Goal: Information Seeking & Learning: Learn about a topic

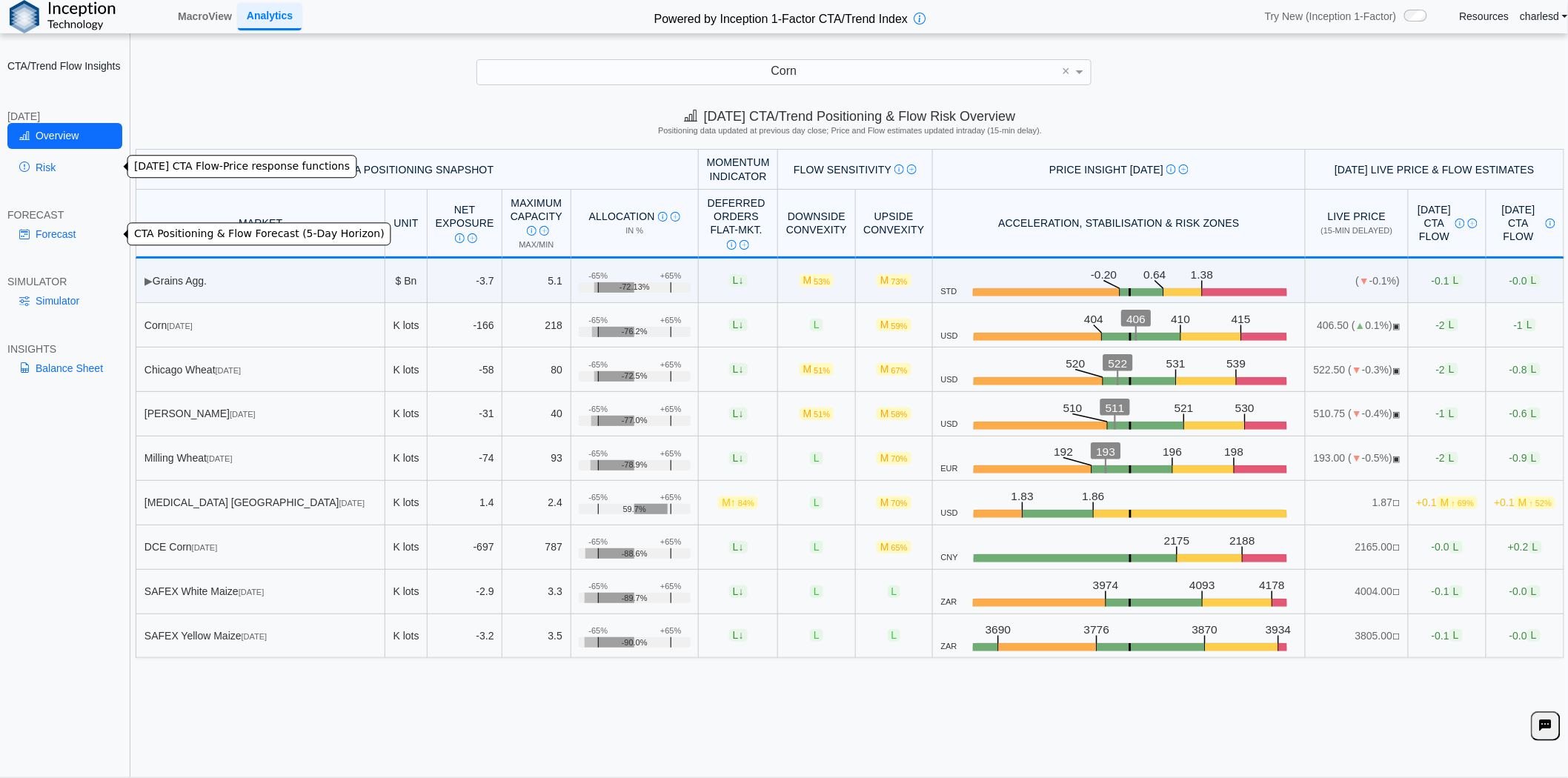
click at [48, 139] on link "Overview" at bounding box center [64, 135] width 115 height 25
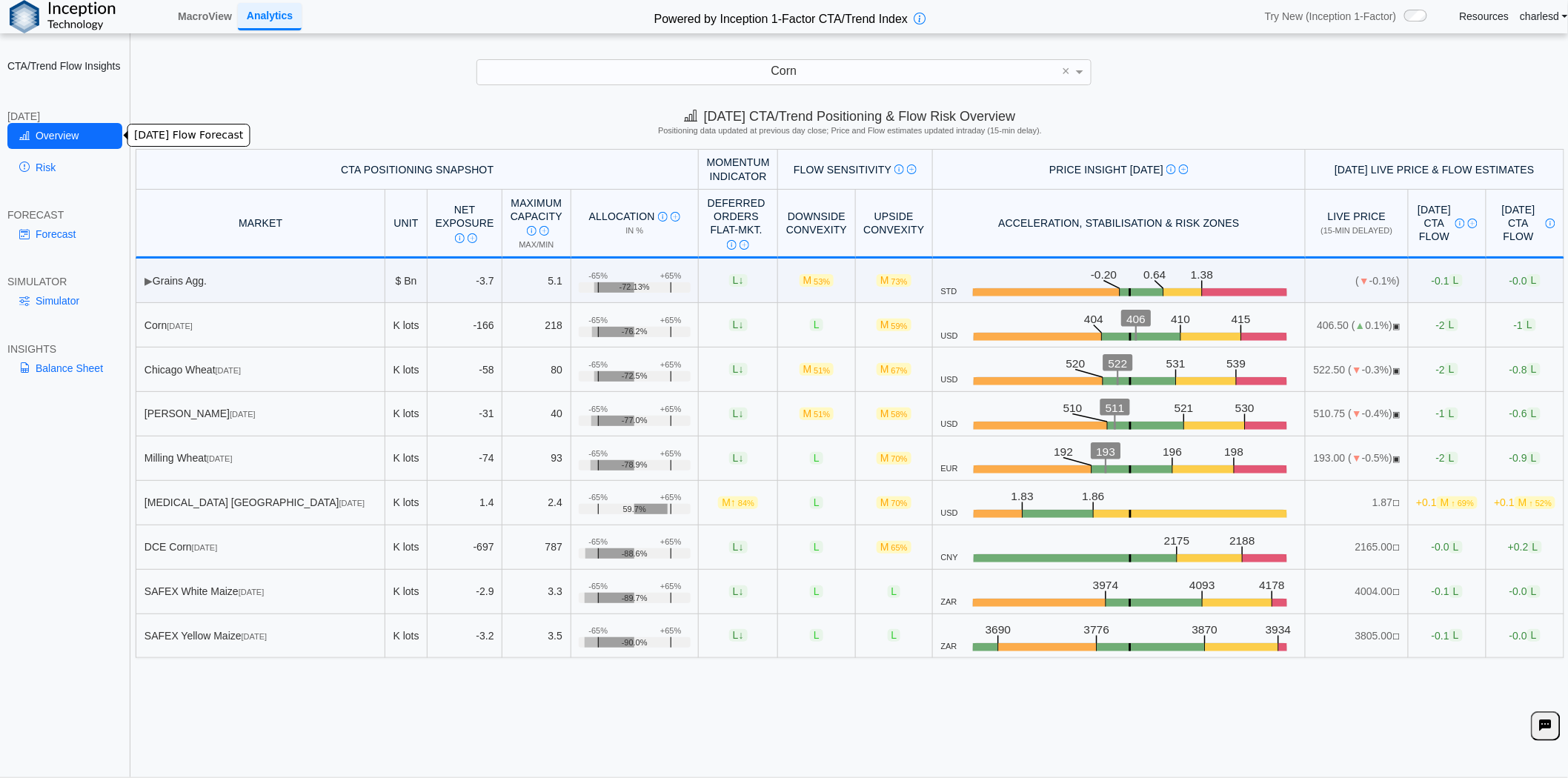
click at [51, 163] on link "Risk" at bounding box center [64, 167] width 115 height 25
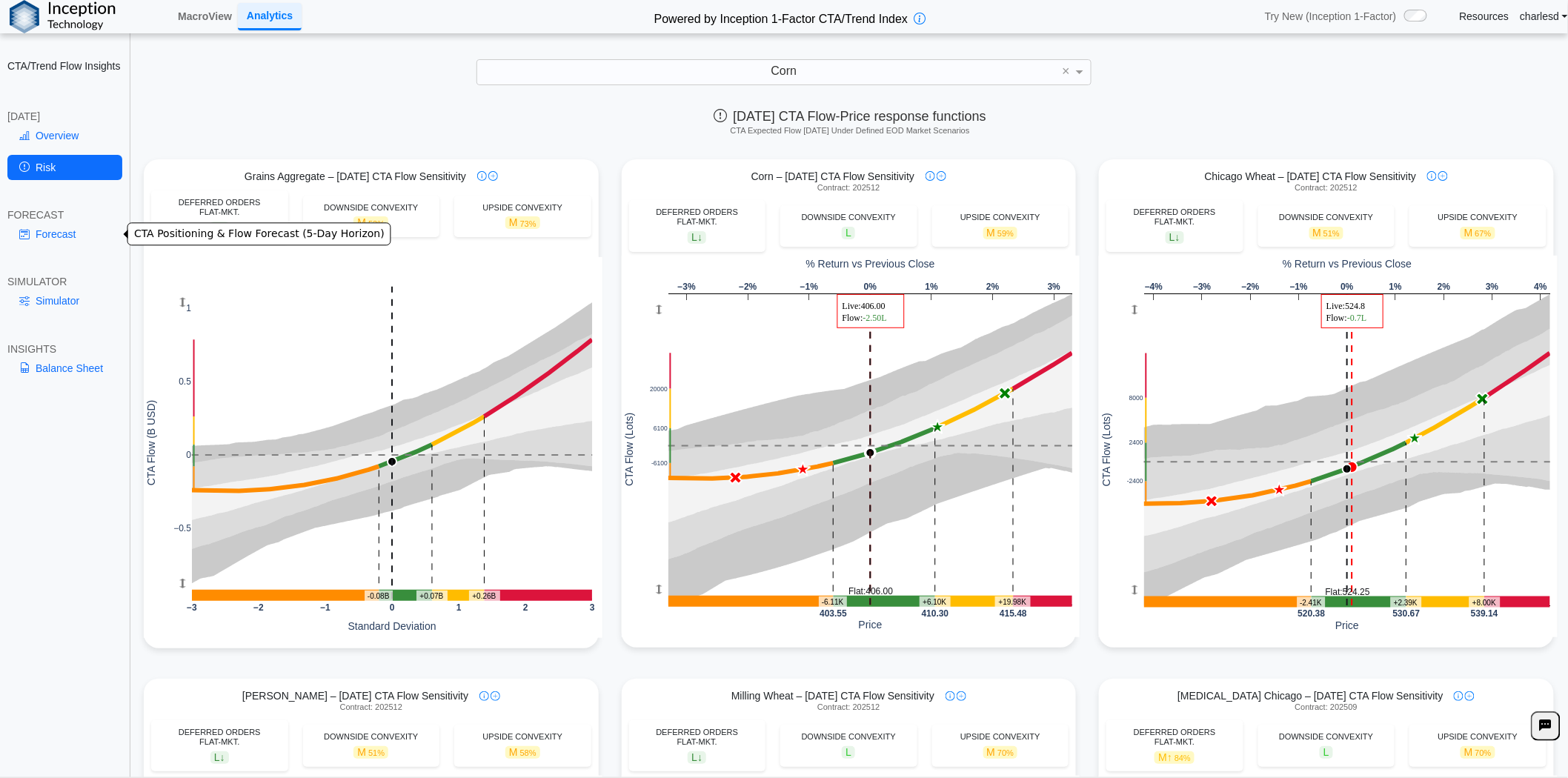
click at [62, 239] on link "Forecast" at bounding box center [64, 233] width 115 height 25
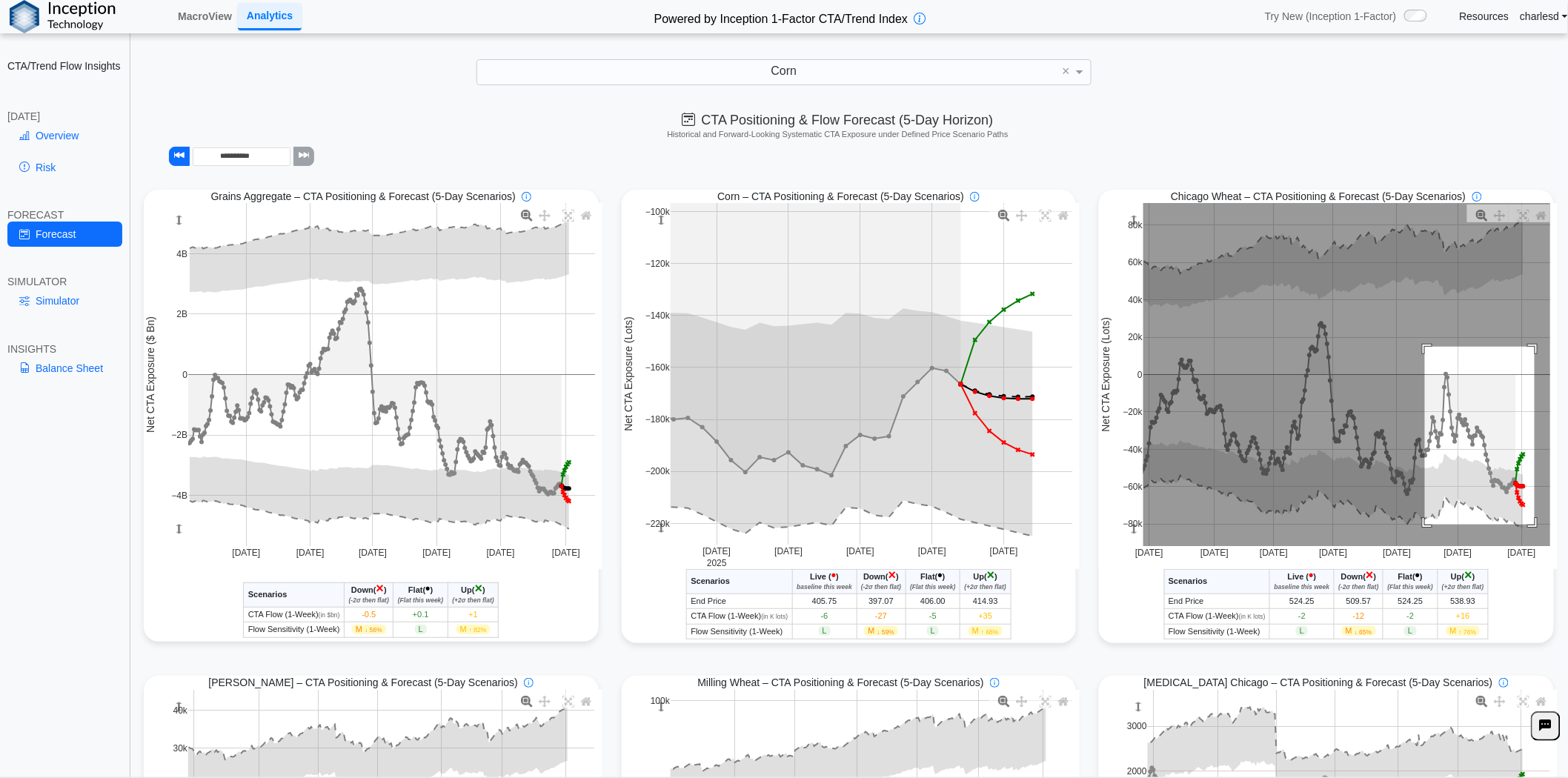
drag, startPoint x: 1414, startPoint y: 348, endPoint x: 1523, endPoint y: 526, distance: 208.7
click at [1523, 526] on rect at bounding box center [1347, 375] width 407 height 344
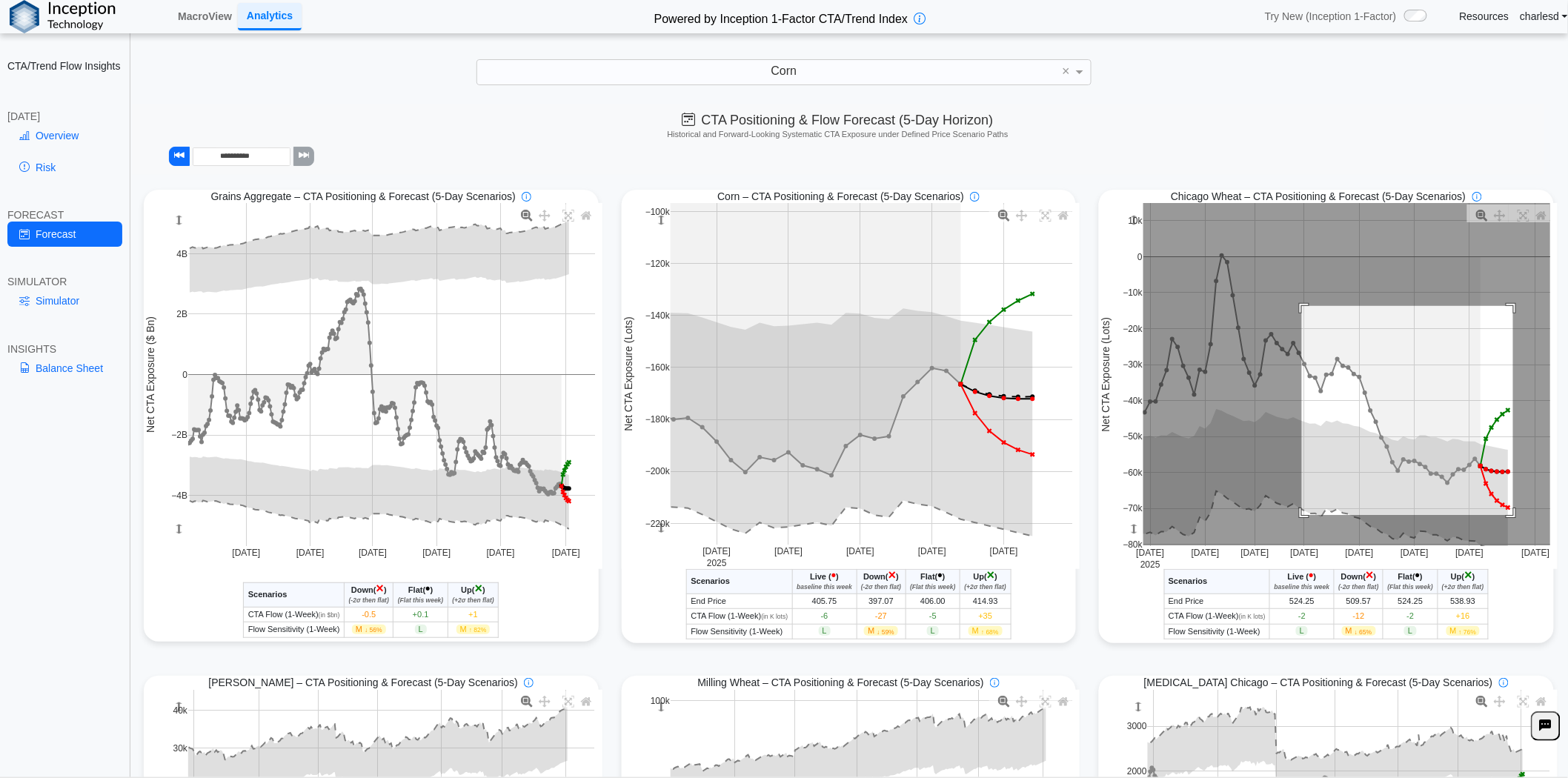
drag, startPoint x: 1291, startPoint y: 308, endPoint x: 1508, endPoint y: 536, distance: 314.8
click at [1508, 536] on rect at bounding box center [1347, 375] width 407 height 344
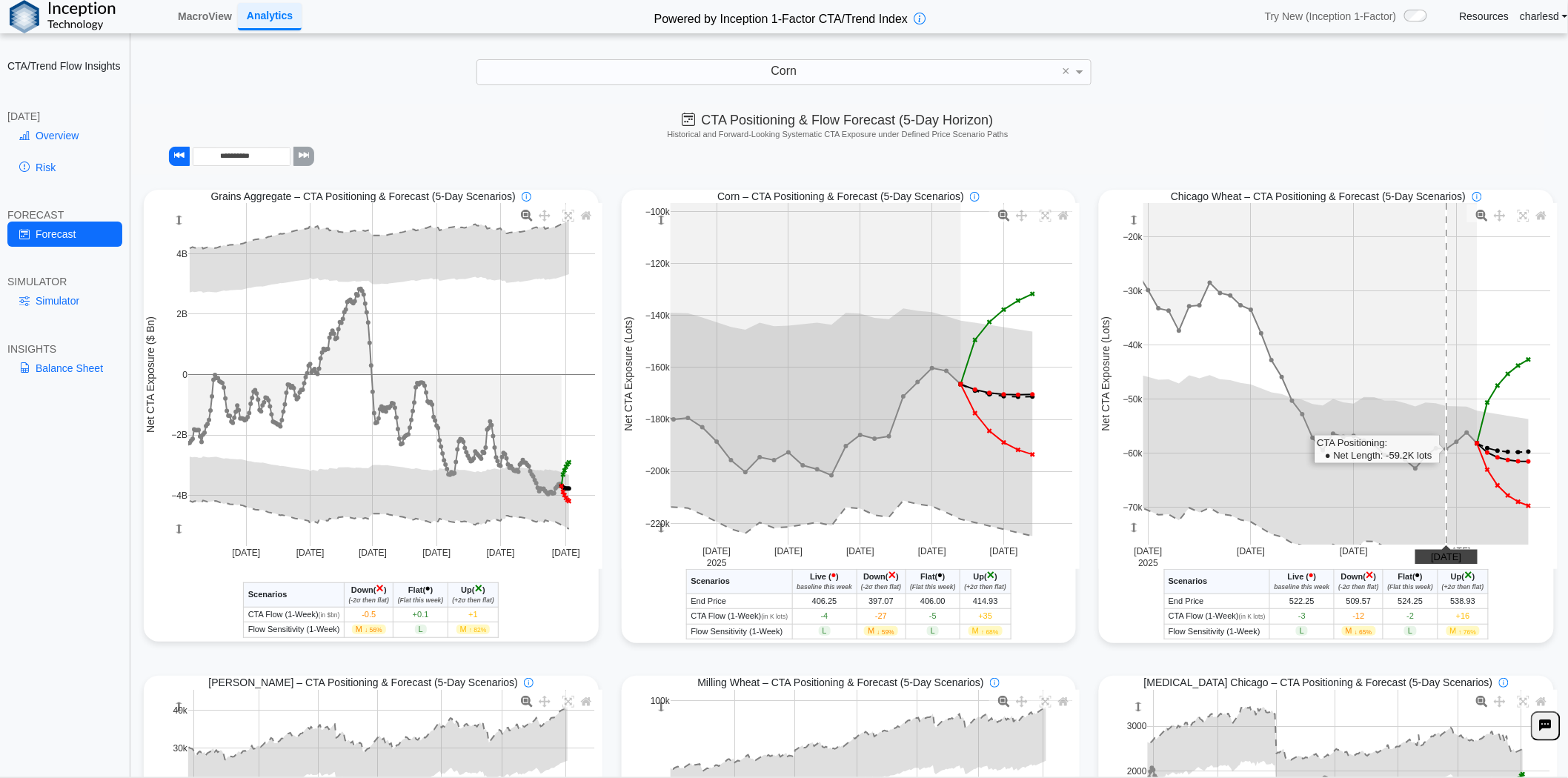
click at [1438, 432] on rect at bounding box center [1347, 374] width 407 height 342
click at [773, 344] on rect at bounding box center [872, 374] width 402 height 343
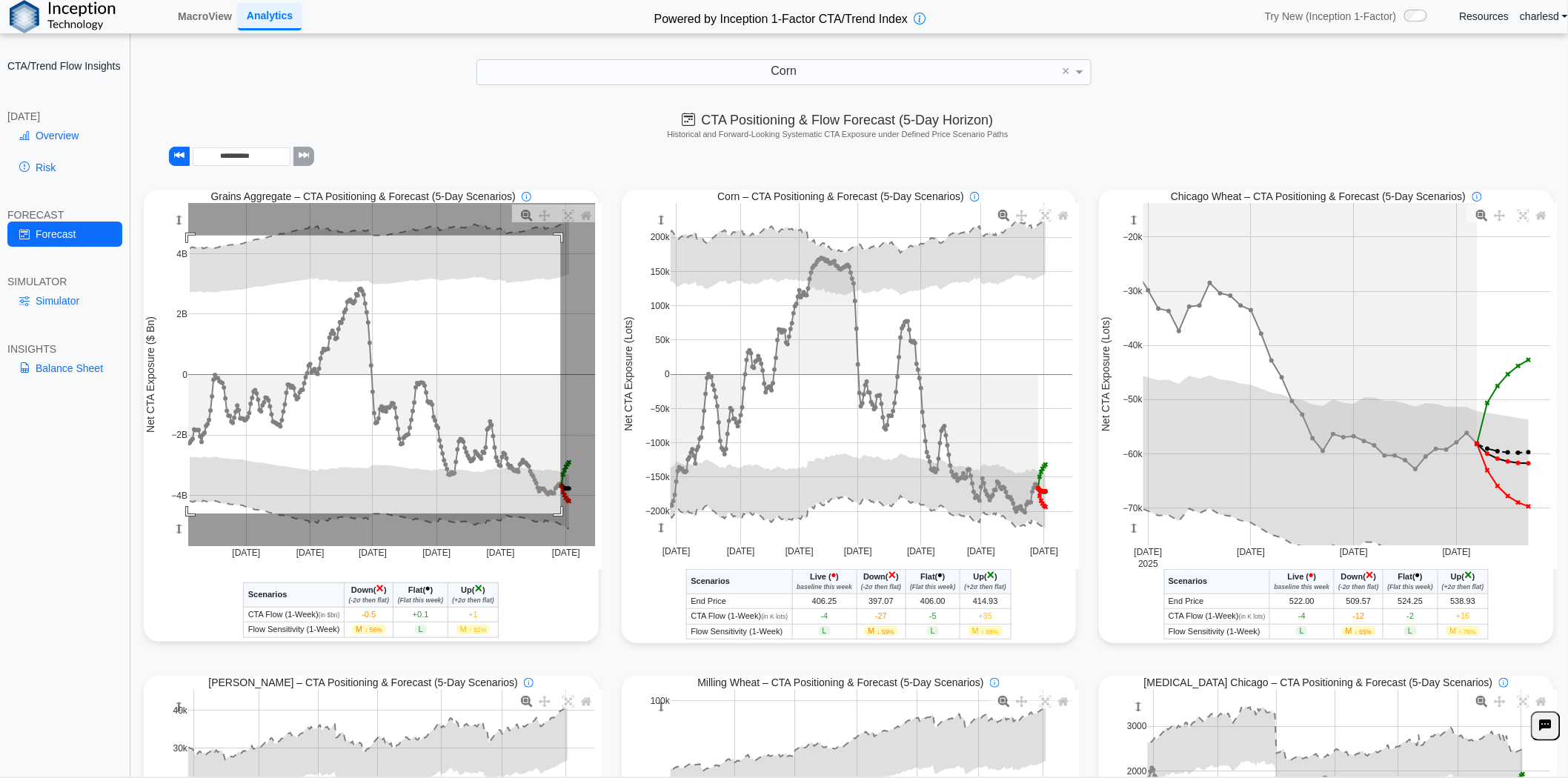
drag, startPoint x: 557, startPoint y: 515, endPoint x: 183, endPoint y: 237, distance: 466.0
click at [183, 237] on div "Nov 2024 Jan 2025 Mar 2025 May 2025 Jul 2025 Sep 2025 −4B −2B 0 2B 4B Net CTA E…" at bounding box center [373, 386] width 458 height 366
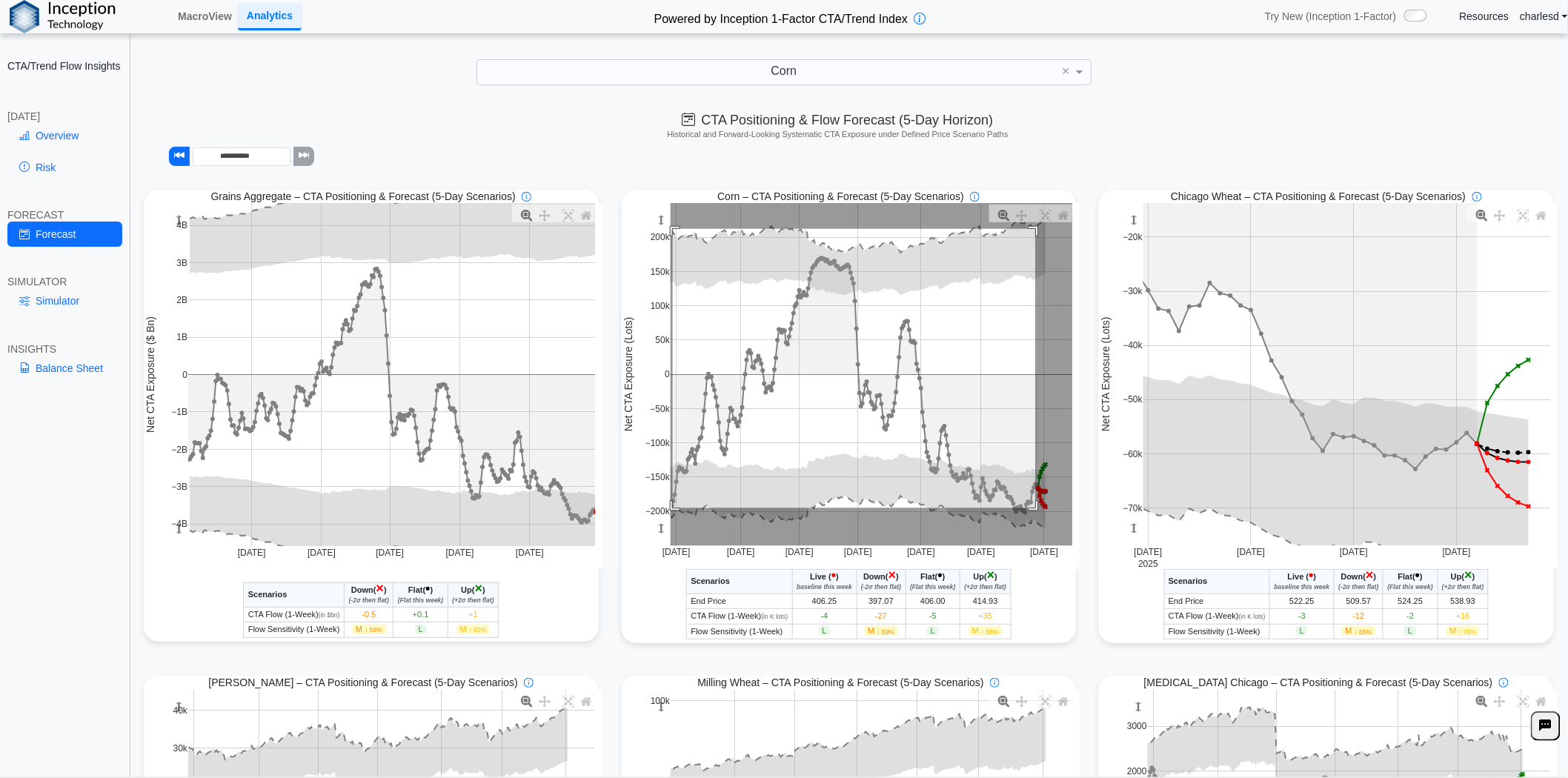
drag, startPoint x: 1028, startPoint y: 510, endPoint x: 665, endPoint y: 231, distance: 457.8
click at [671, 231] on rect at bounding box center [872, 375] width 402 height 344
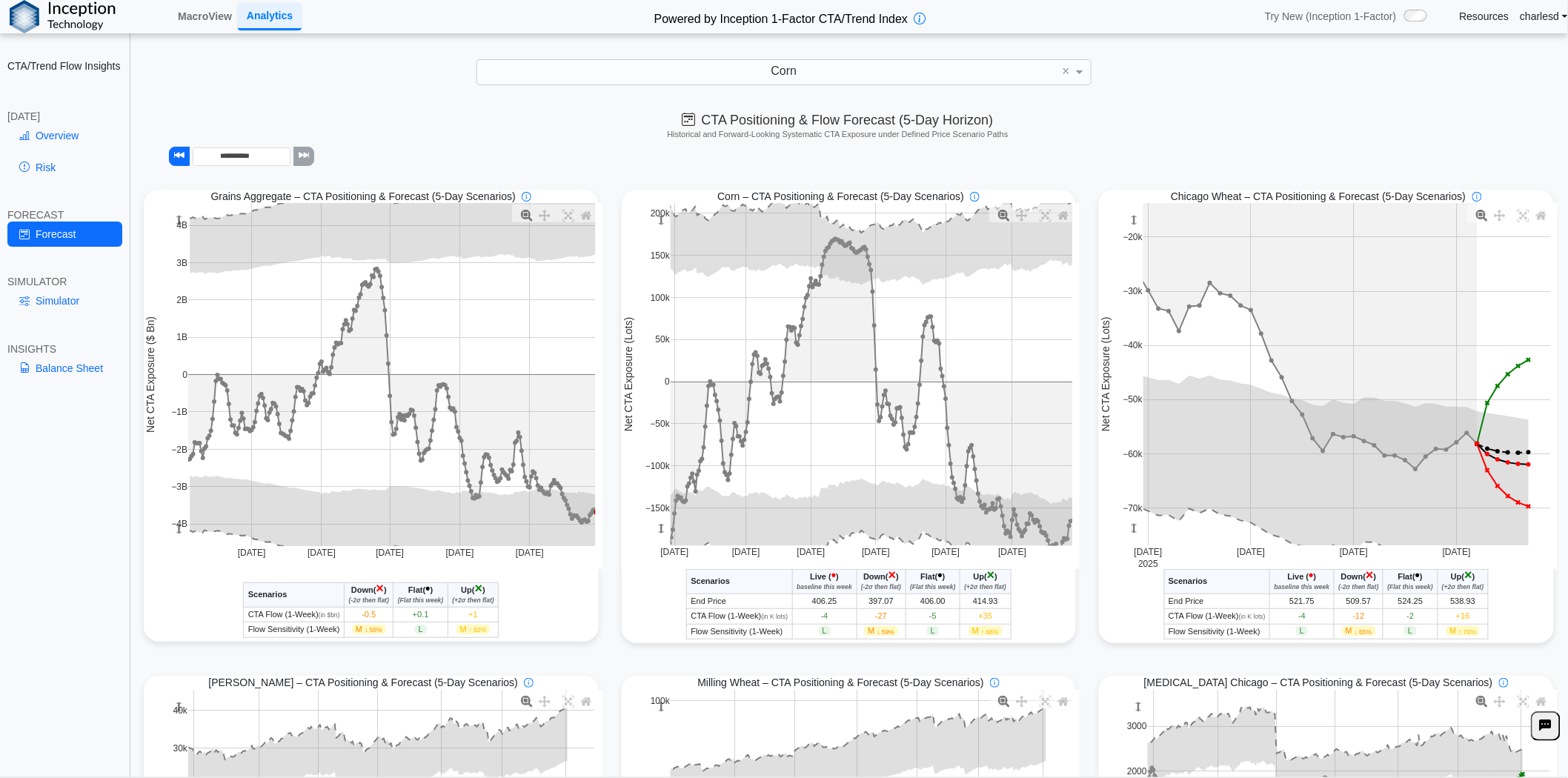
click at [53, 172] on link "Risk" at bounding box center [64, 167] width 115 height 25
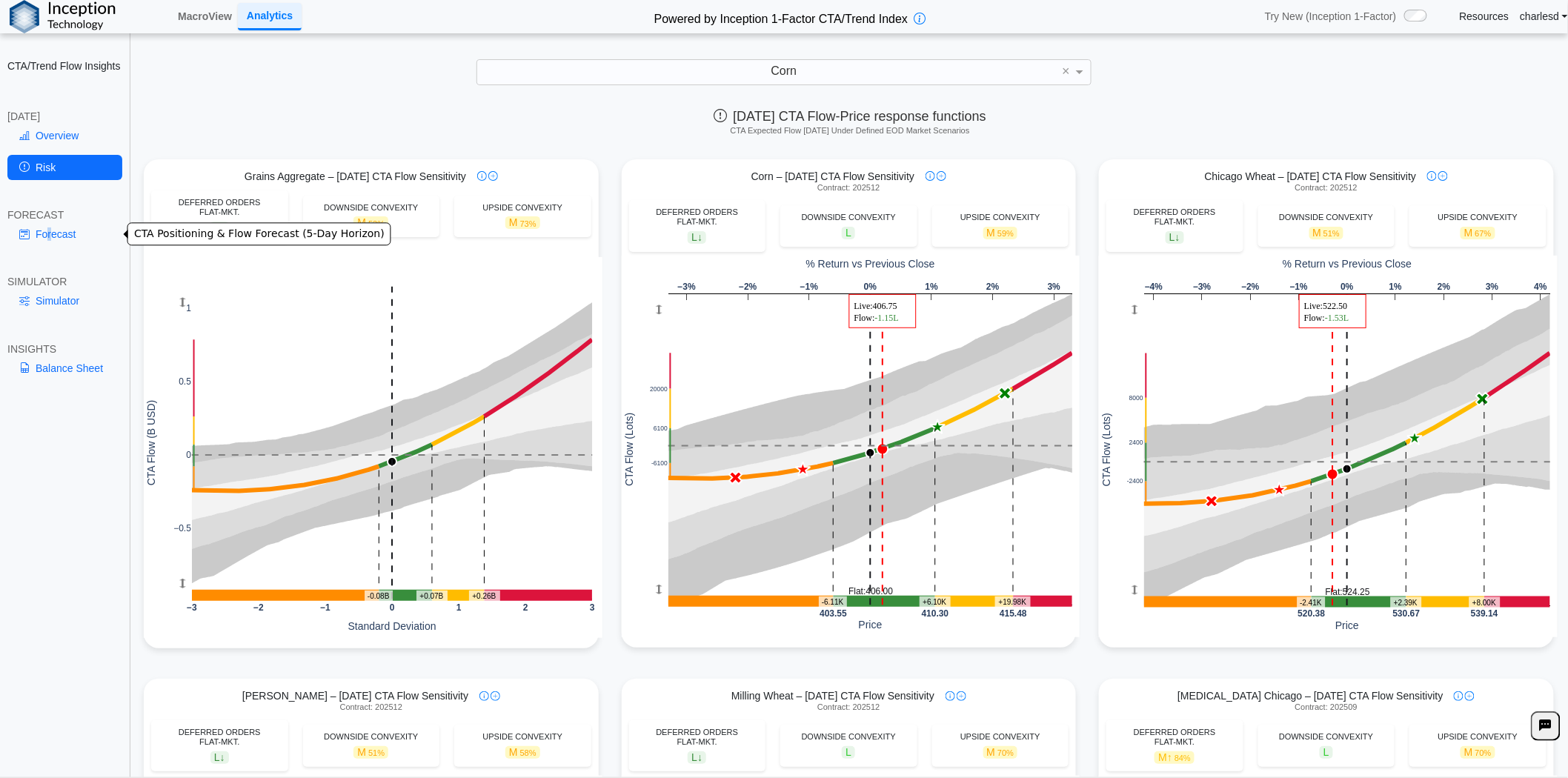
click at [48, 227] on link "Forecast" at bounding box center [64, 233] width 115 height 25
